Goal: Transaction & Acquisition: Purchase product/service

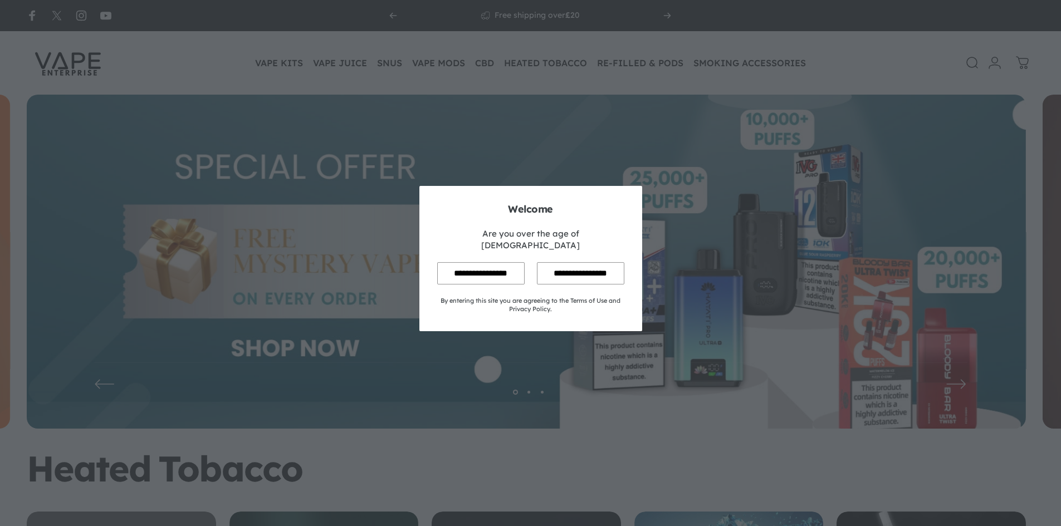
click at [469, 268] on input "**********" at bounding box center [480, 273] width 87 height 22
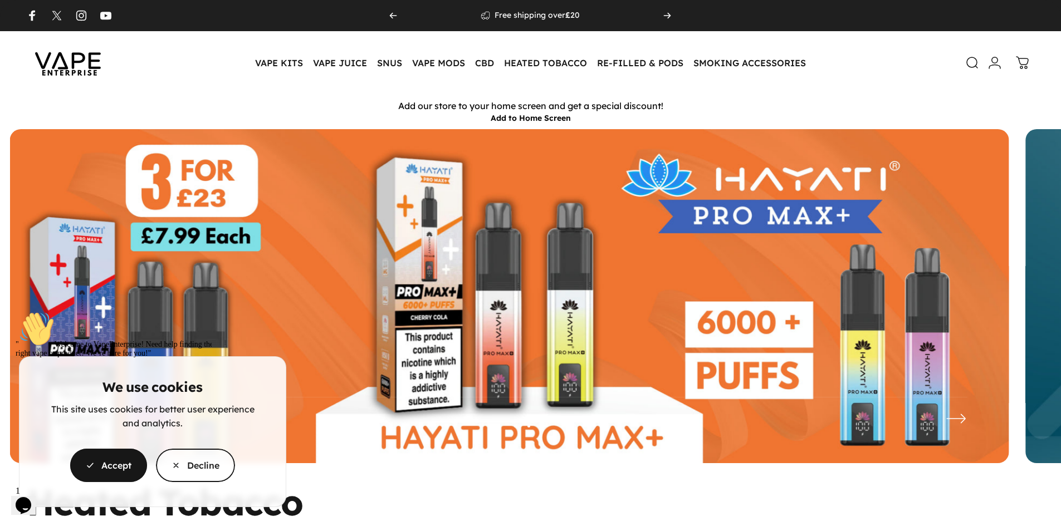
click at [626, 61] on cookie-banner "We use cookies This site uses cookies for better user experience and analytics.…" at bounding box center [530, 263] width 1061 height 526
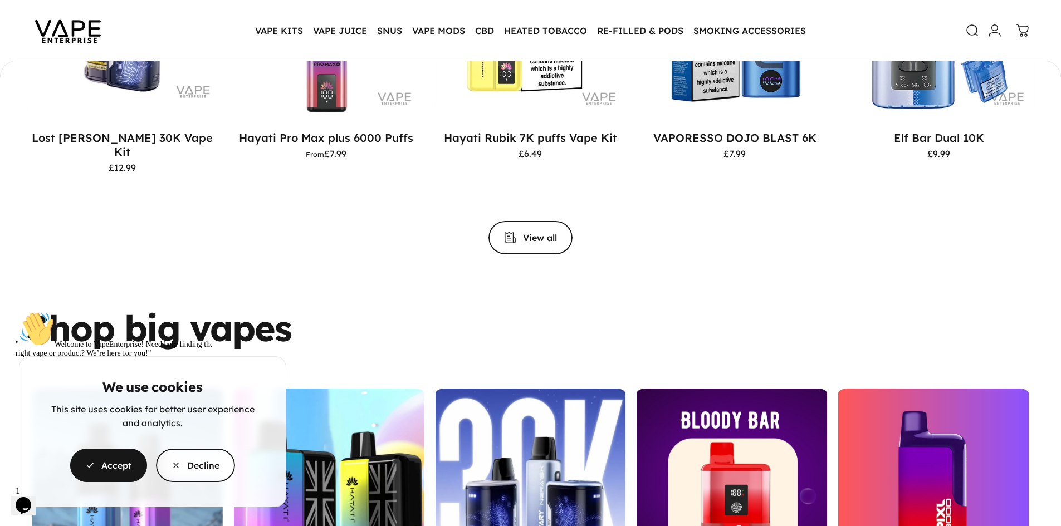
scroll to position [1556, 0]
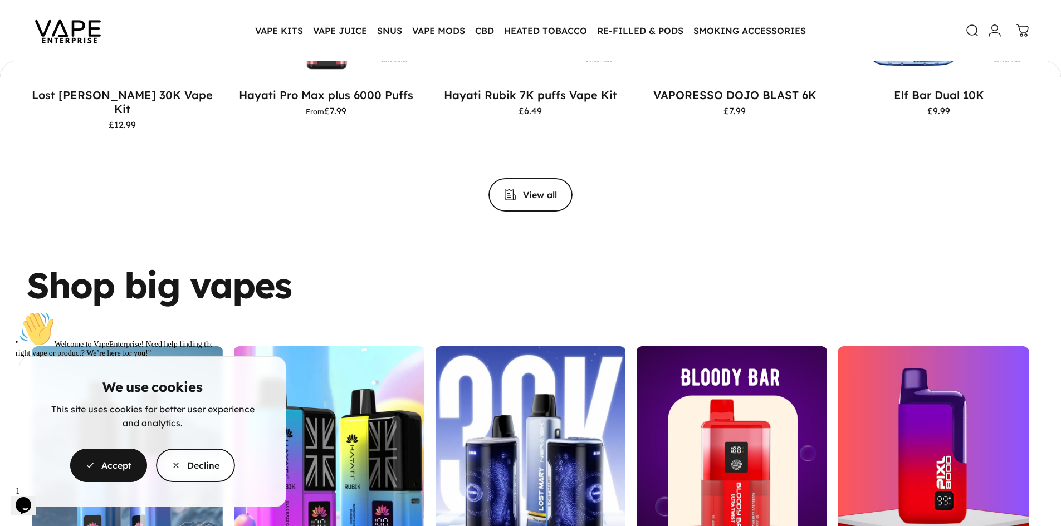
click at [541, 192] on cookie-banner "We use cookies This site uses cookies for better user experience and analytics.…" at bounding box center [530, 263] width 1061 height 526
click at [516, 183] on cookie-banner "We use cookies This site uses cookies for better user experience and analytics.…" at bounding box center [530, 263] width 1061 height 526
click at [526, 186] on cookie-banner "We use cookies This site uses cookies for better user experience and analytics.…" at bounding box center [530, 263] width 1061 height 526
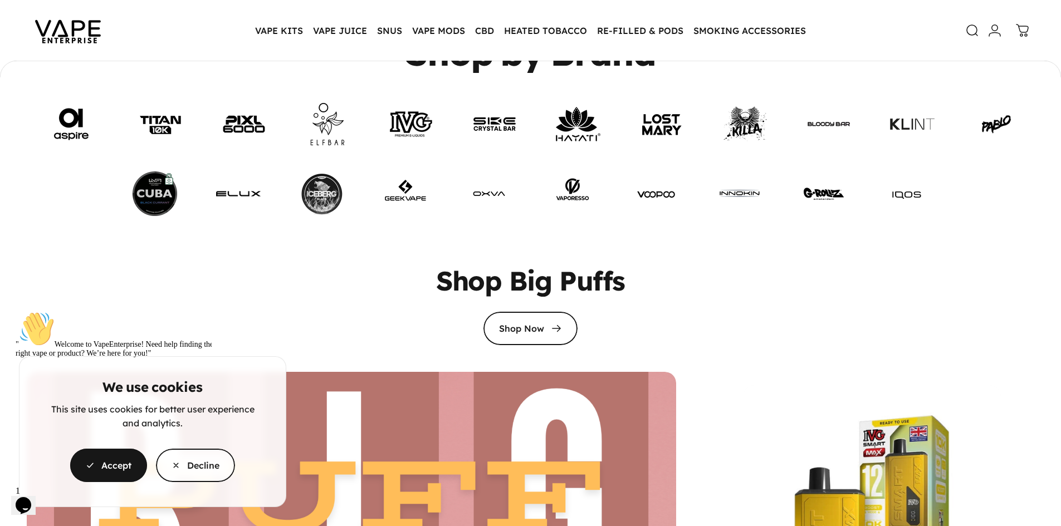
scroll to position [2447, 0]
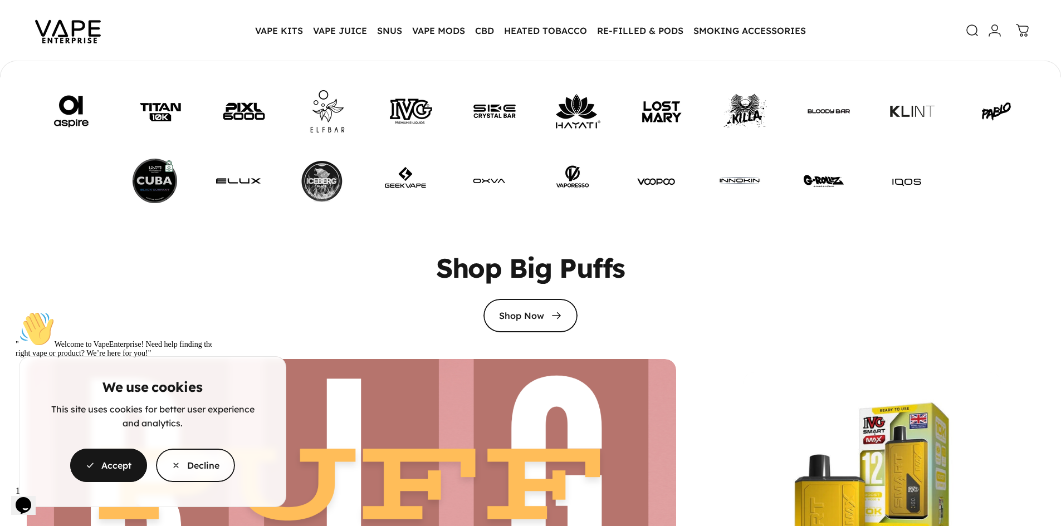
click at [666, 107] on cookie-banner "We use cookies This site uses cookies for better user experience and analytics.…" at bounding box center [530, 263] width 1061 height 526
click at [649, 97] on cookie-banner "We use cookies This site uses cookies for better user experience and analytics.…" at bounding box center [530, 263] width 1061 height 526
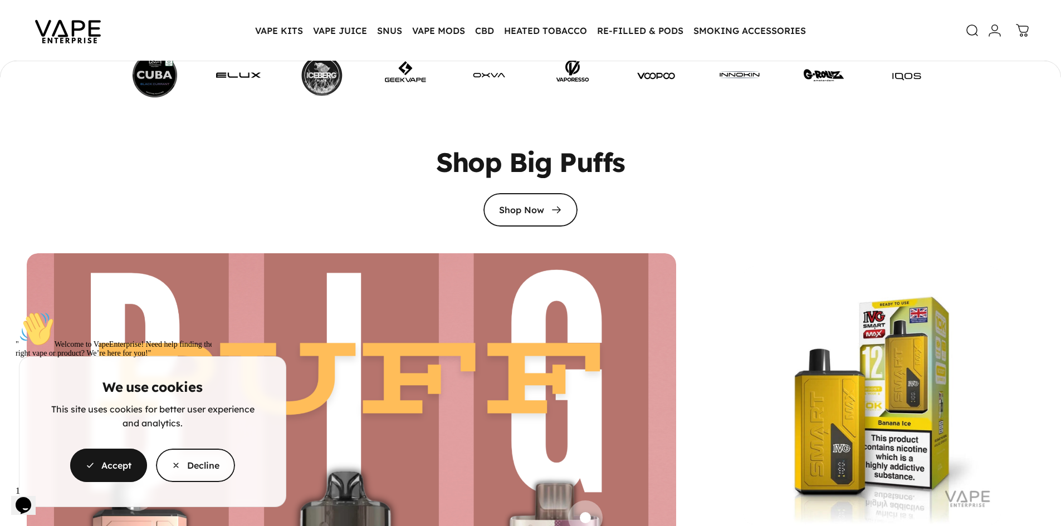
scroll to position [2670, 0]
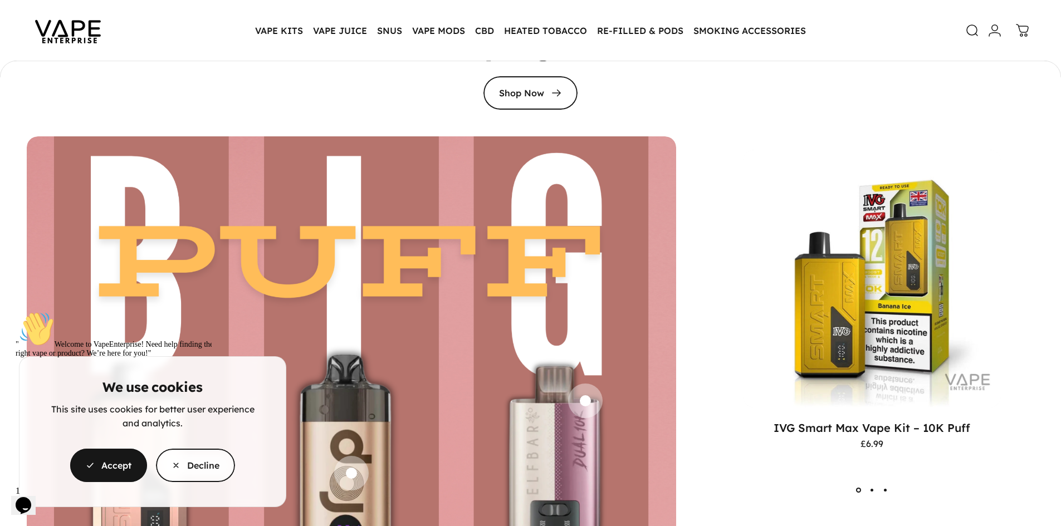
click at [523, 89] on cookie-banner "We use cookies This site uses cookies for better user experience and analytics.…" at bounding box center [530, 263] width 1061 height 526
click at [541, 80] on cookie-banner "We use cookies This site uses cookies for better user experience and analytics.…" at bounding box center [530, 263] width 1061 height 526
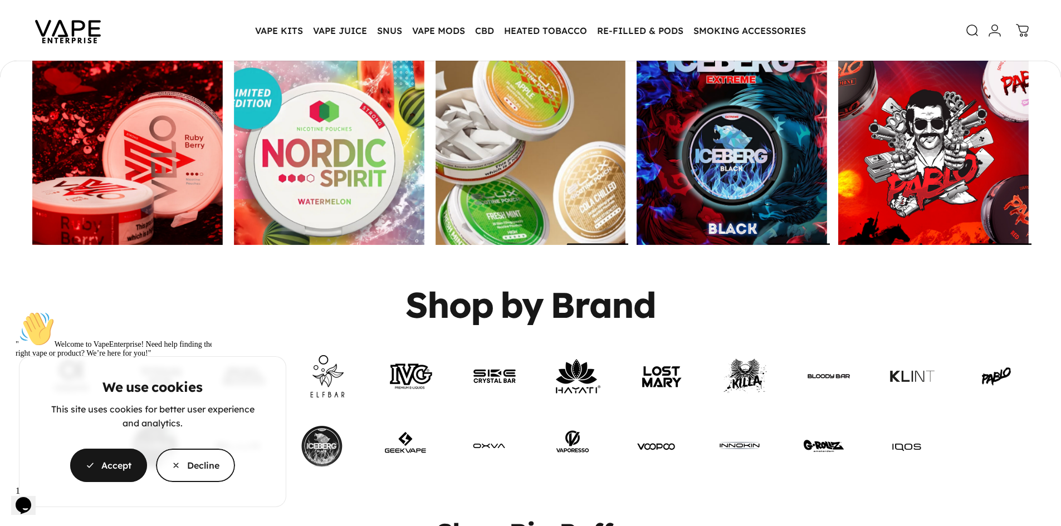
scroll to position [2169, 0]
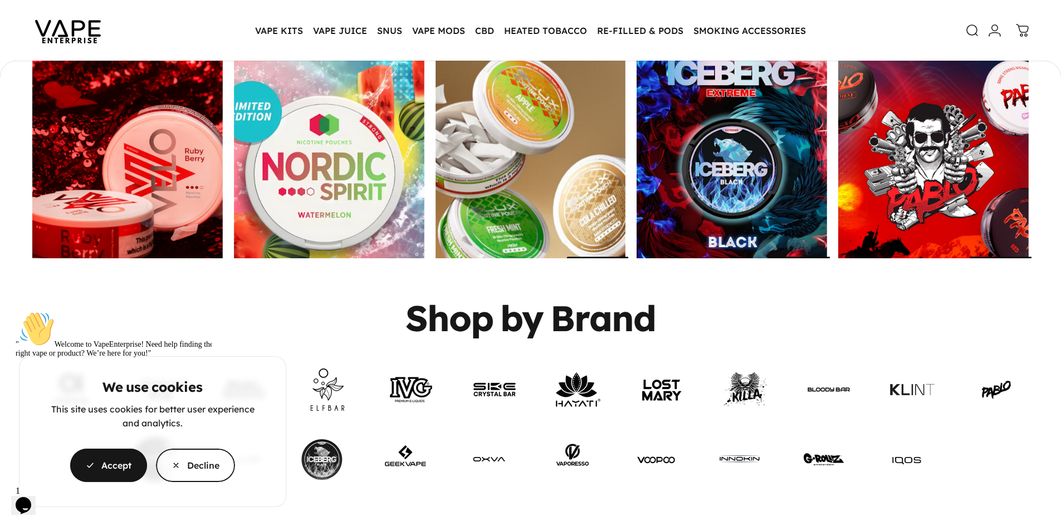
click at [16, 311] on icon "Chat attention grabber" at bounding box center [16, 311] width 0 height 0
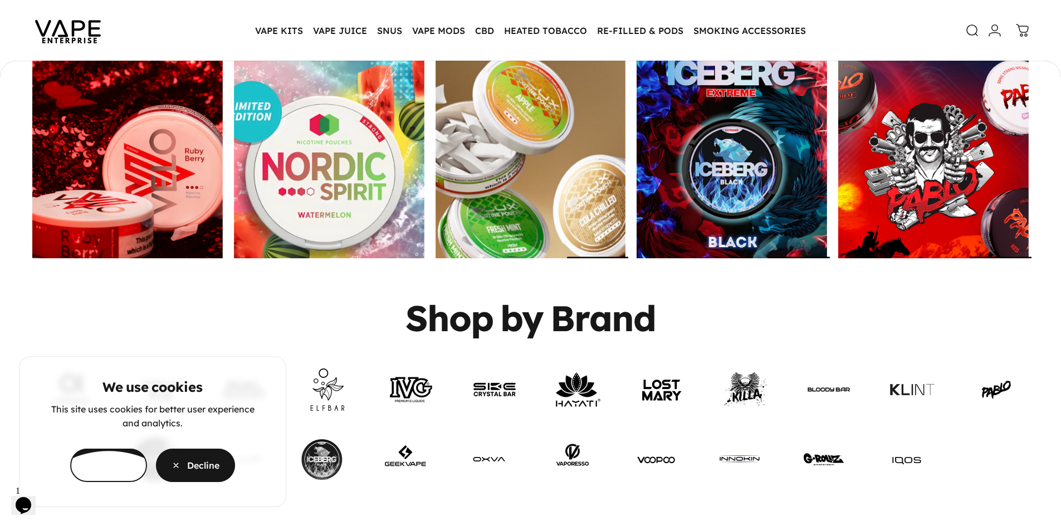
click at [190, 470] on span "button" at bounding box center [195, 465] width 119 height 67
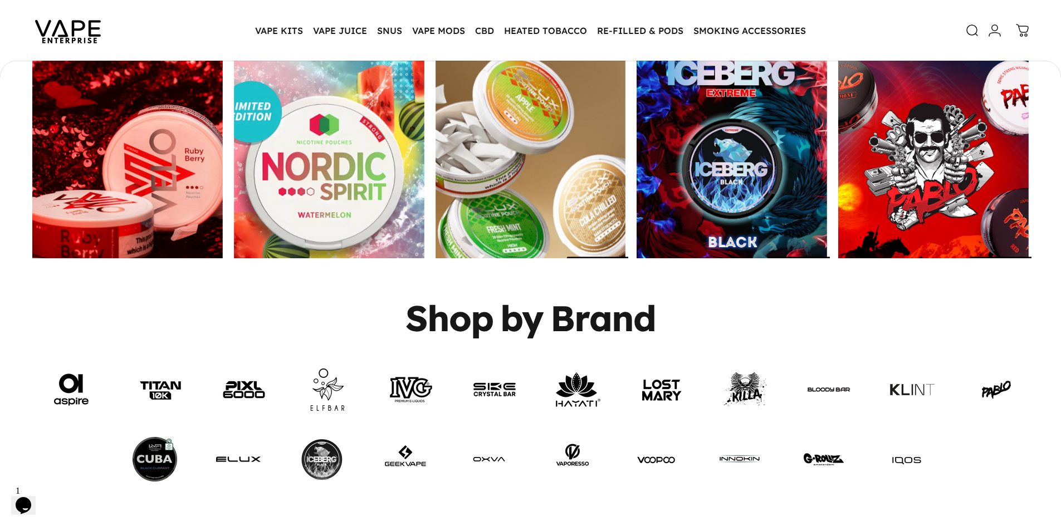
click at [663, 378] on link at bounding box center [661, 390] width 45 height 45
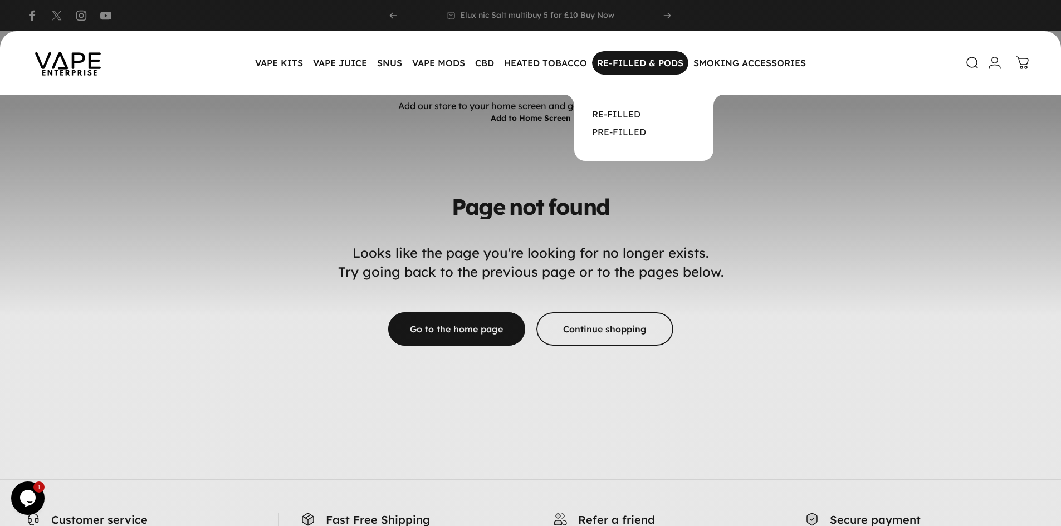
click at [618, 133] on link "PRE-FILLED" at bounding box center [619, 131] width 54 height 11
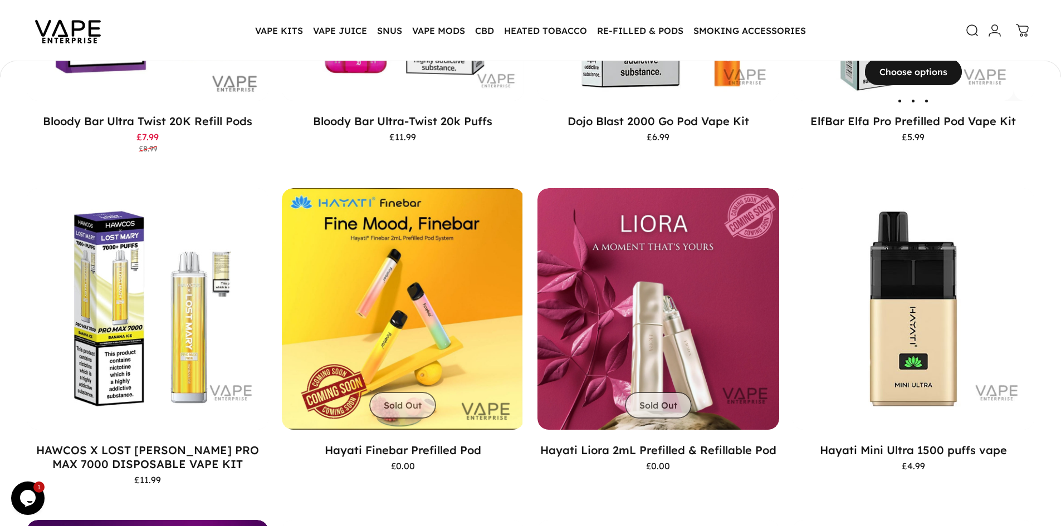
scroll to position [498, 0]
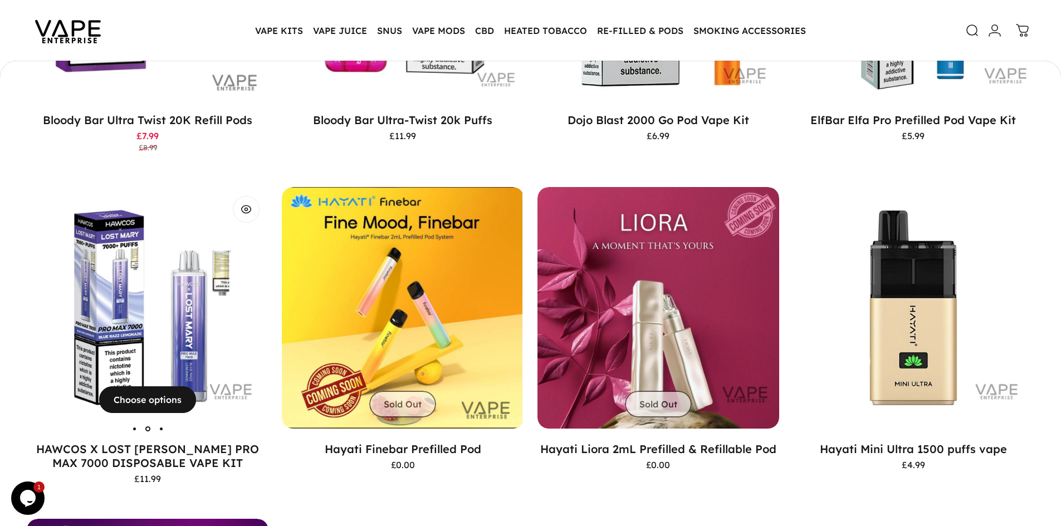
click at [149, 300] on img "HAWCOS X LOST MARY PRO MAX 7000 DISPOSABLE VAPE KIT" at bounding box center [148, 308] width 242 height 242
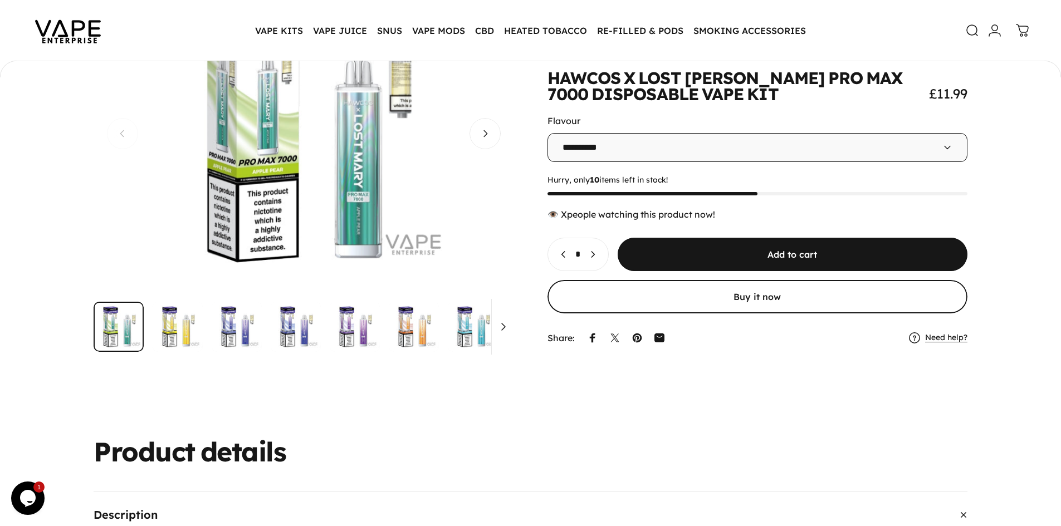
scroll to position [164, 0]
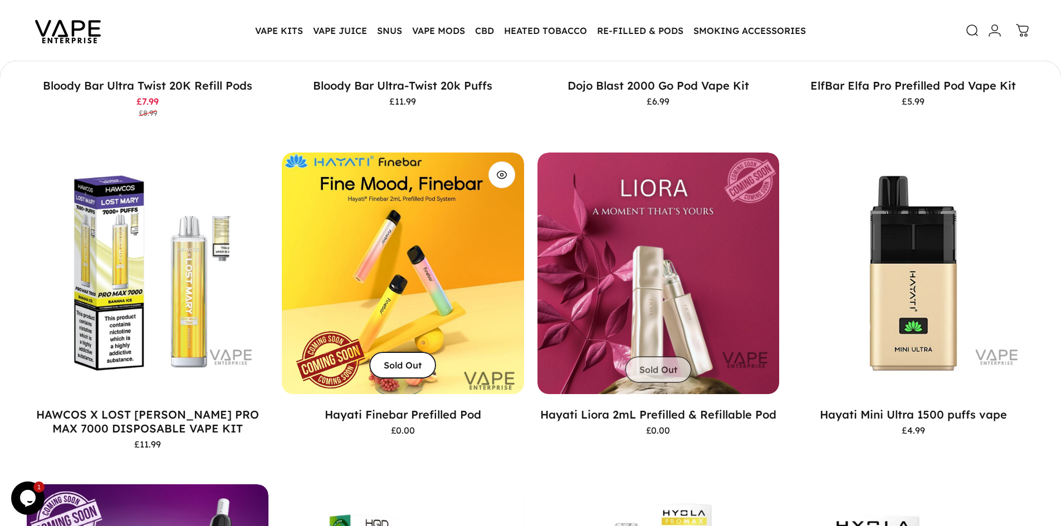
click at [449, 295] on img "Hayati Finebar Prefilled Pod" at bounding box center [403, 273] width 254 height 254
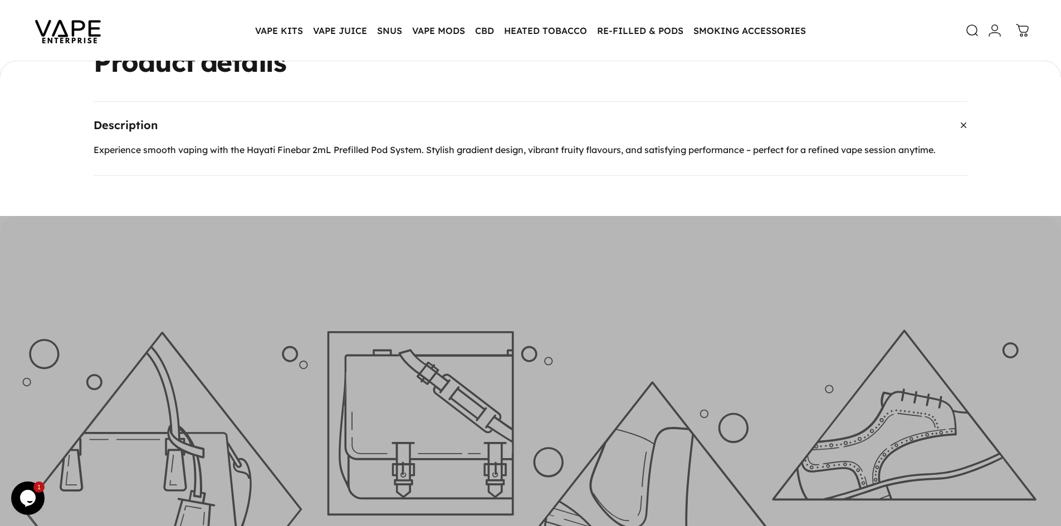
scroll to position [498, 0]
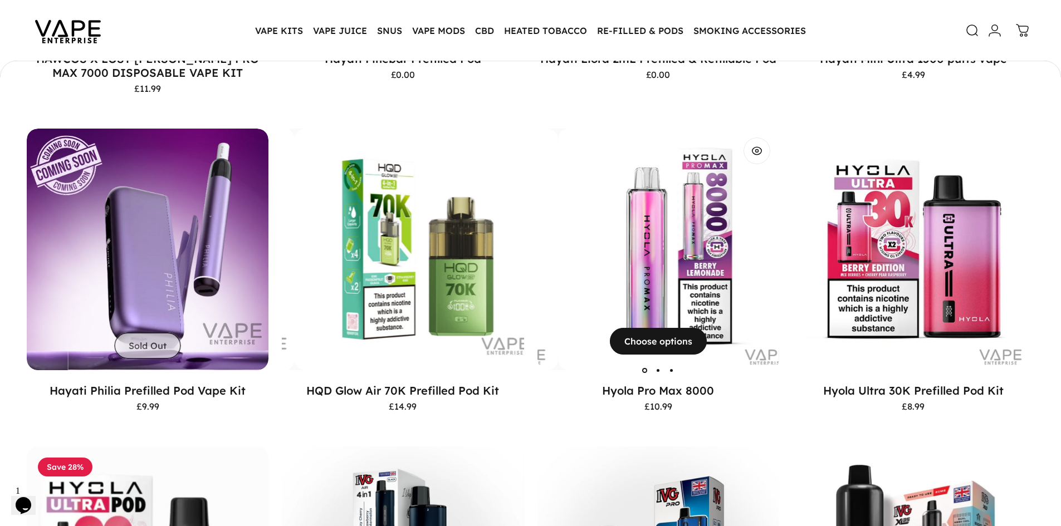
scroll to position [901, 0]
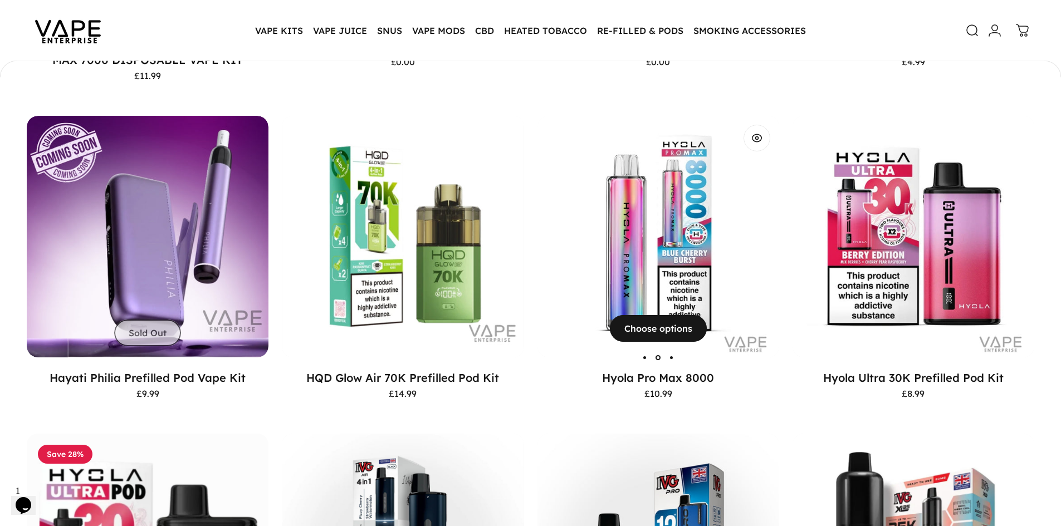
click at [672, 249] on img "Hyola Pro Max 8000" at bounding box center [658, 237] width 242 height 242
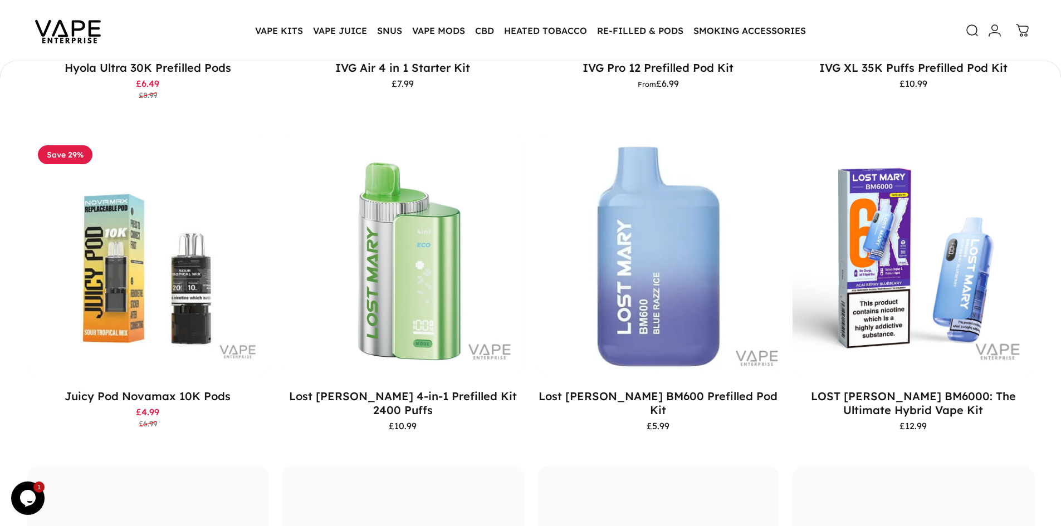
scroll to position [1549, 0]
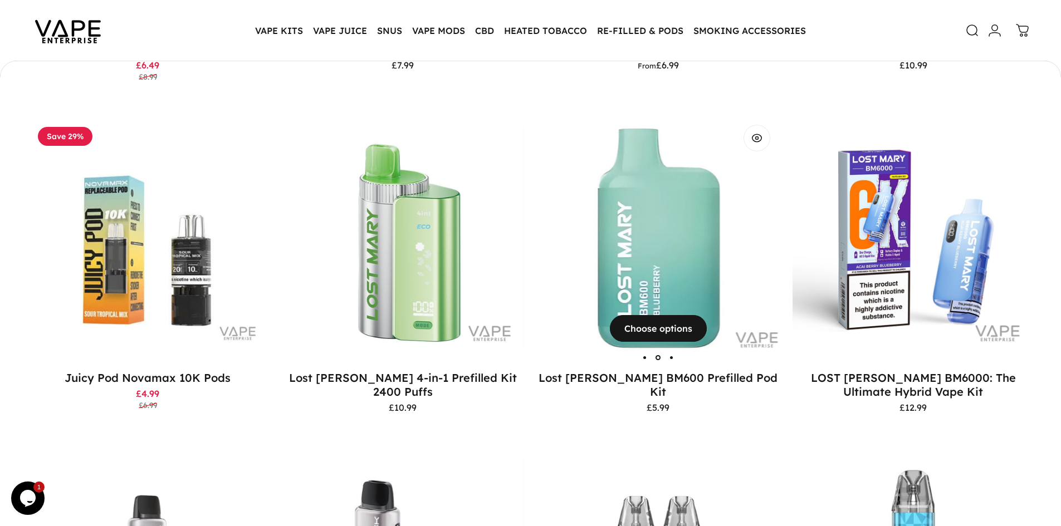
click at [669, 248] on img "Lost Mary BM600 Prefilled Pod Kit" at bounding box center [658, 237] width 242 height 242
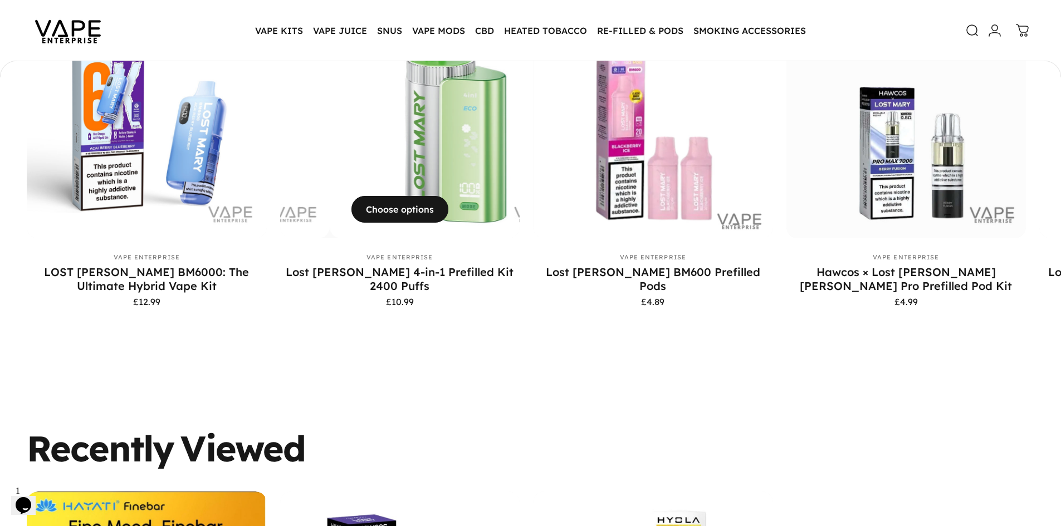
scroll to position [1334, 0]
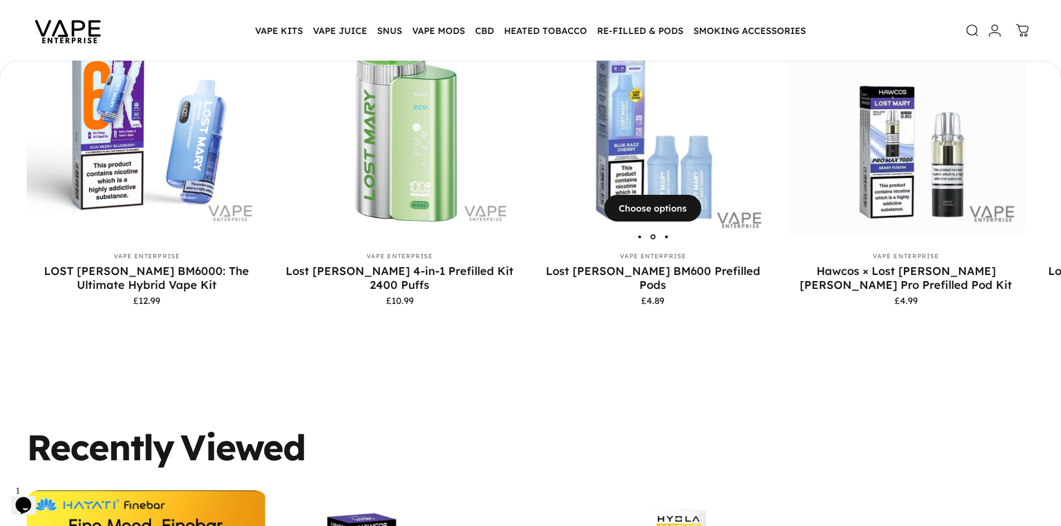
click at [691, 178] on img "Lost Mary BM600 Prefilled Pods" at bounding box center [653, 117] width 240 height 240
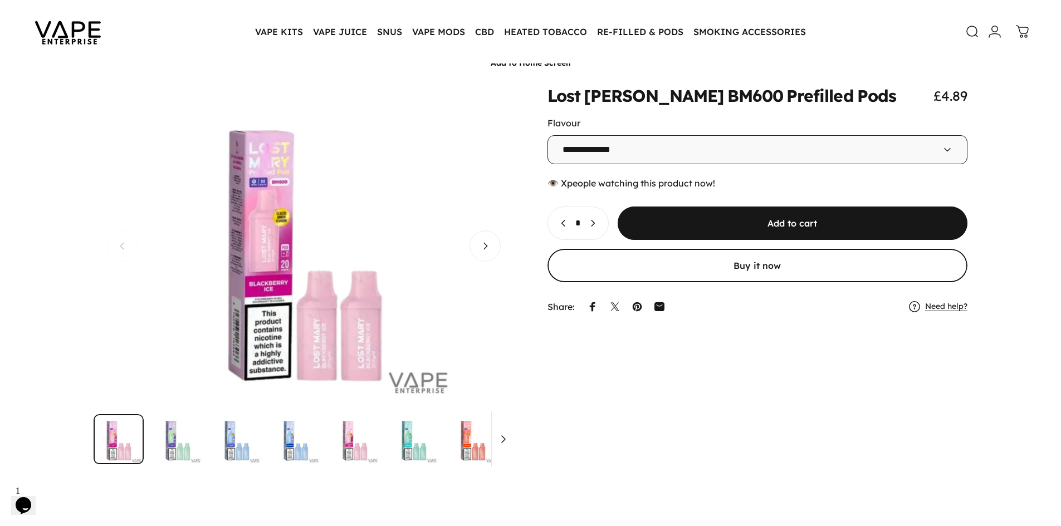
scroll to position [56, 0]
drag, startPoint x: 631, startPoint y: 498, endPoint x: 638, endPoint y: 491, distance: 9.9
click at [631, 498] on div "**********" at bounding box center [530, 293] width 1061 height 438
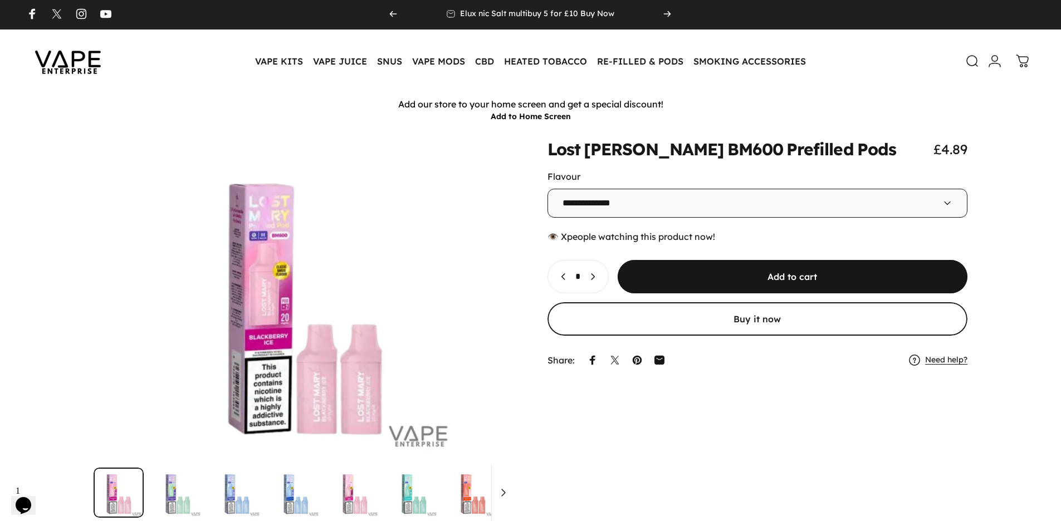
scroll to position [0, 0]
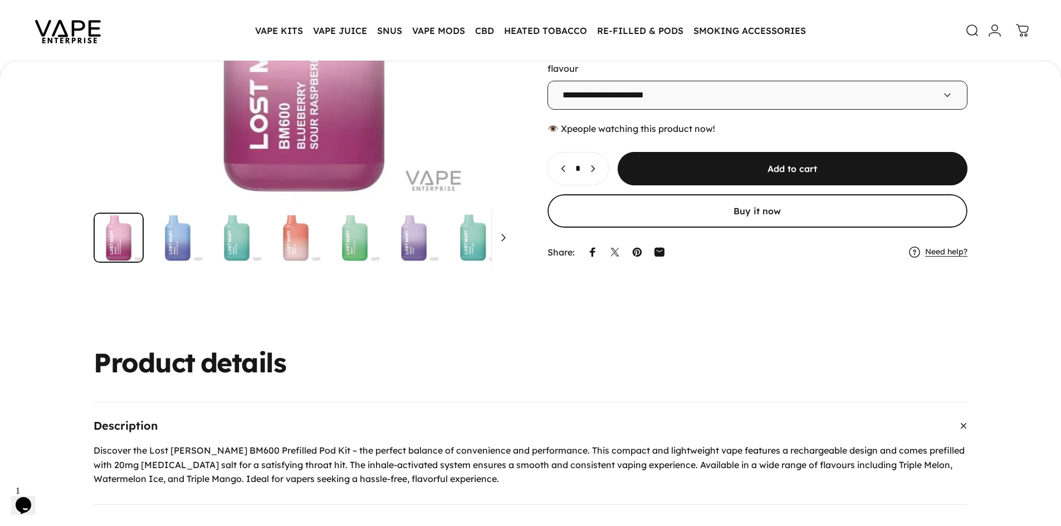
scroll to position [31, 0]
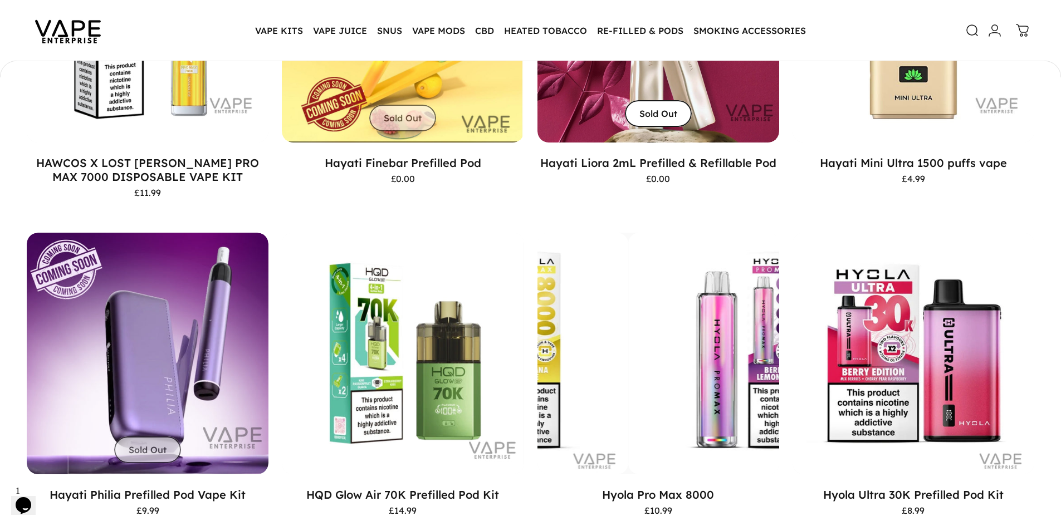
scroll to position [581, 0]
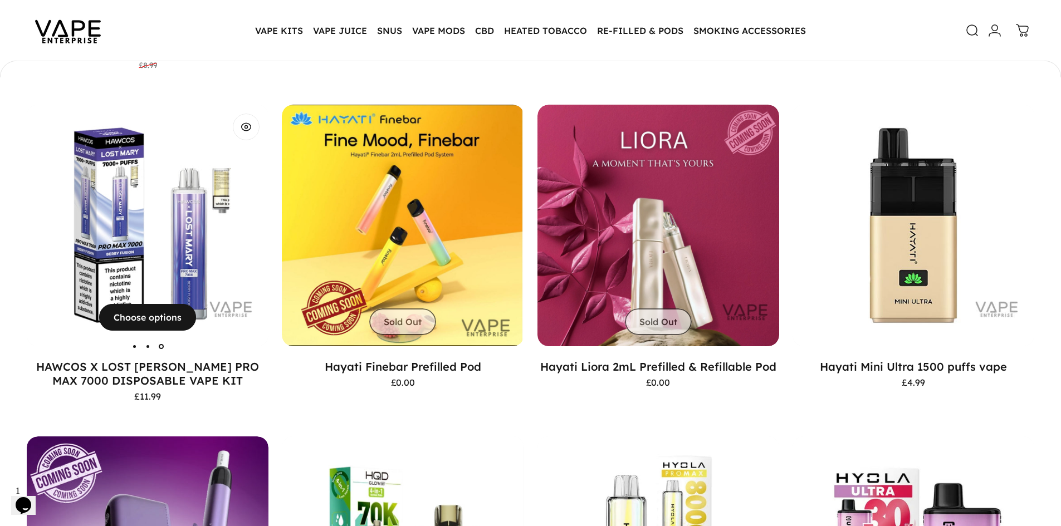
click at [204, 249] on img "HAWCOS X LOST MARY PRO MAX 7000 DISPOSABLE VAPE KIT" at bounding box center [148, 226] width 242 height 242
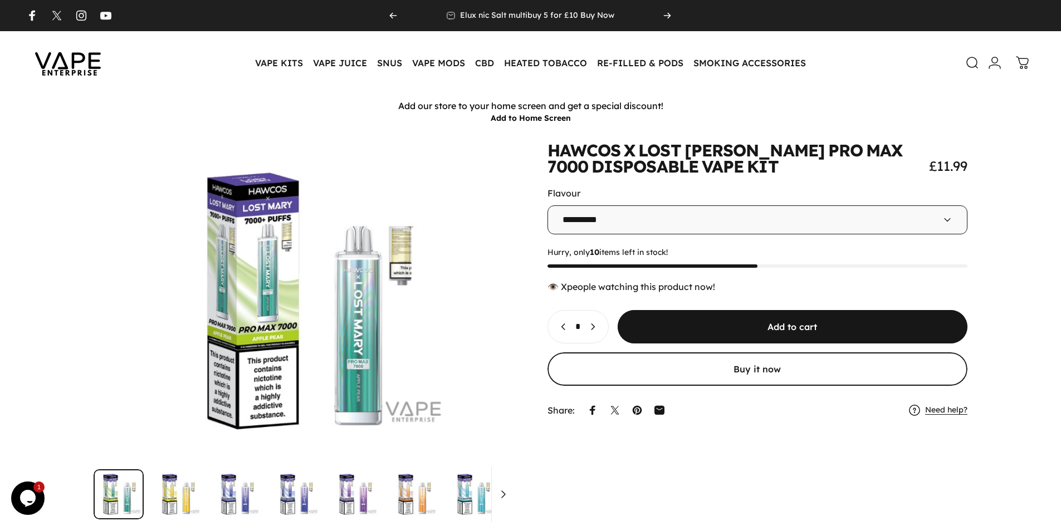
click at [579, 457] on div "**********" at bounding box center [530, 332] width 1007 height 378
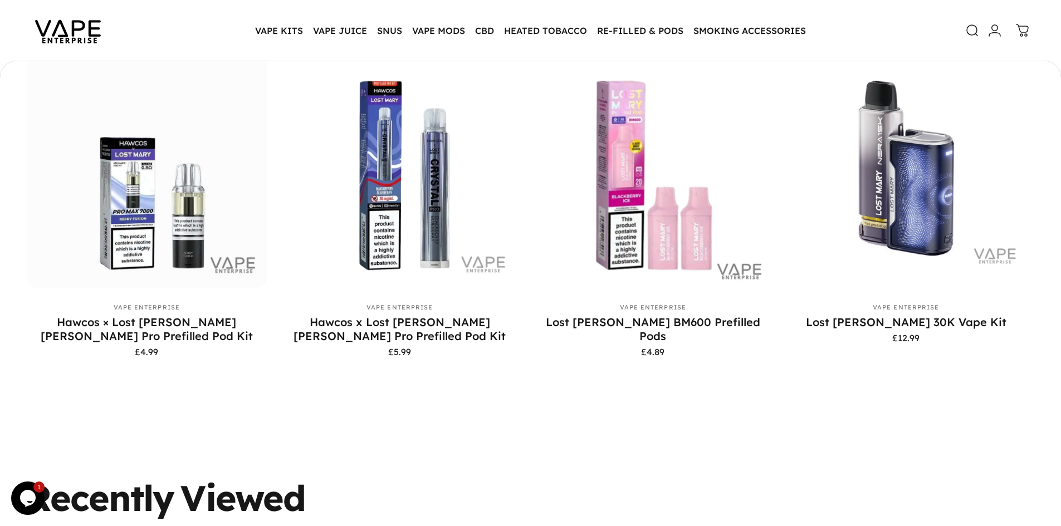
scroll to position [3672, 0]
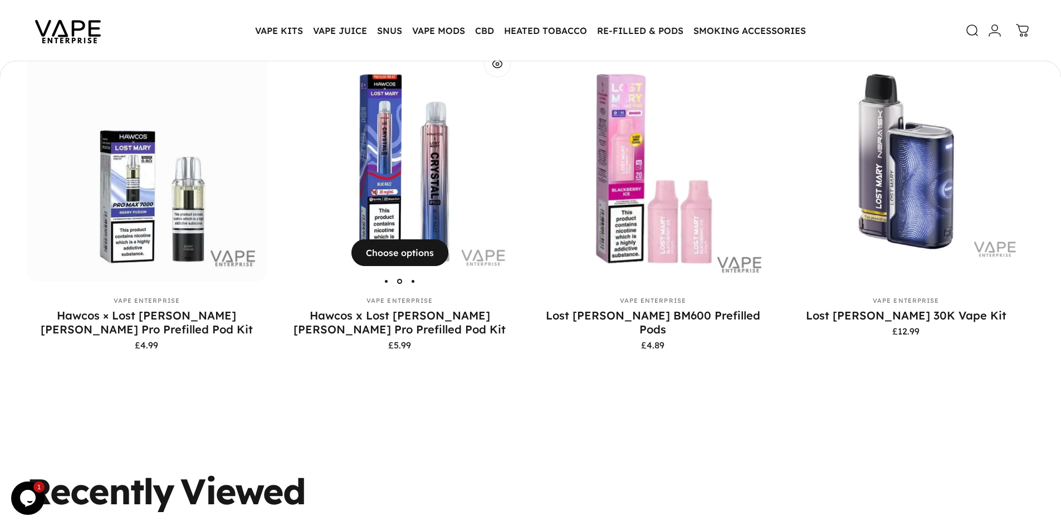
click at [390, 190] on img "Hawcos x Lost Mary Crystal Pro Prefilled Pod Kit" at bounding box center [400, 162] width 240 height 240
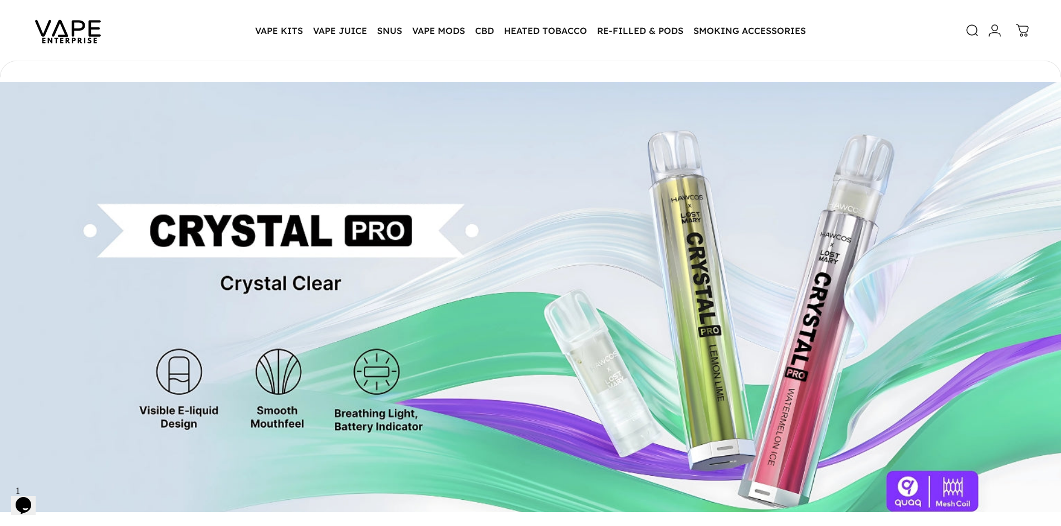
scroll to position [2559, 0]
